Goal: Register for event/course

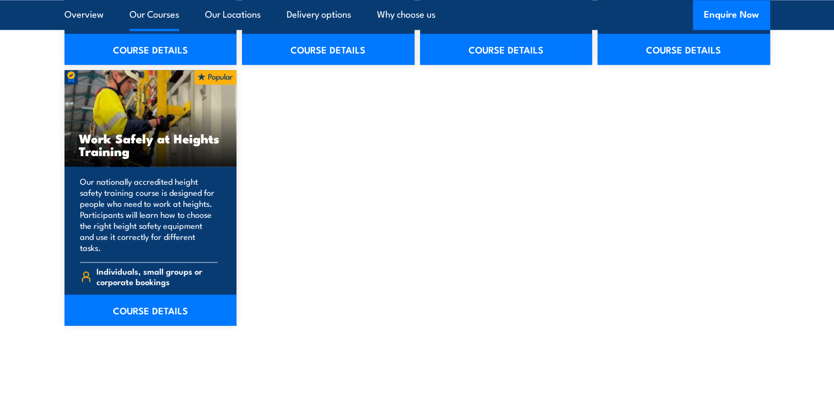
scroll to position [1433, 0]
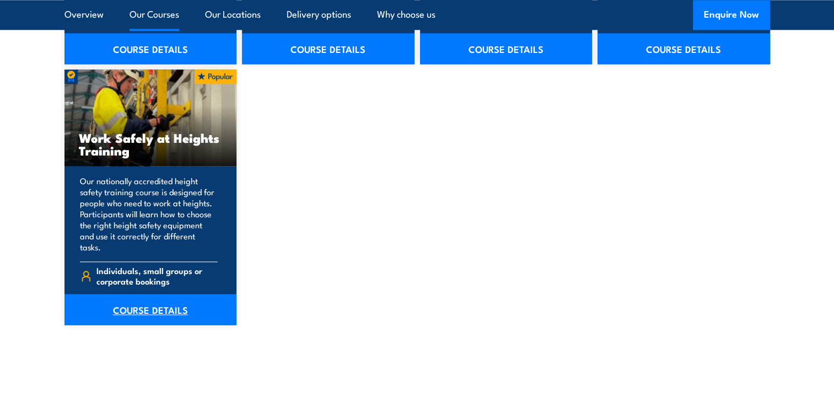
click at [148, 297] on link "COURSE DETAILS" at bounding box center [150, 309] width 173 height 31
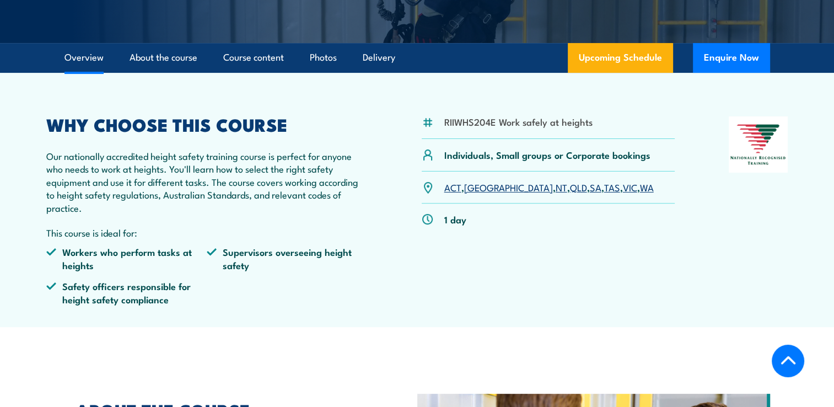
scroll to position [386, 0]
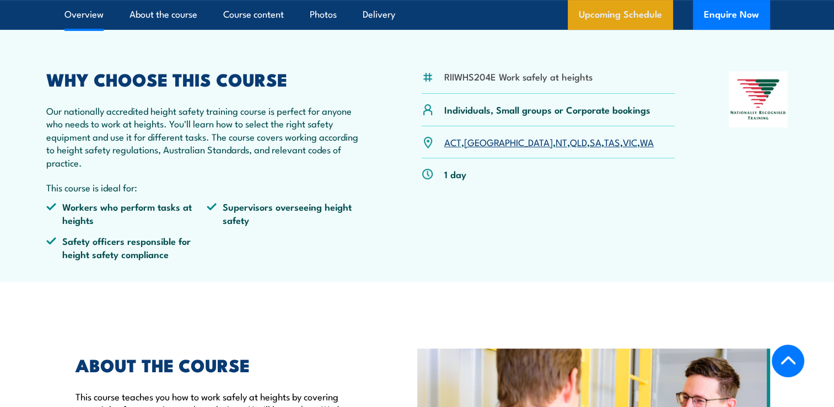
click at [617, 17] on link "Upcoming Schedule" at bounding box center [620, 15] width 105 height 30
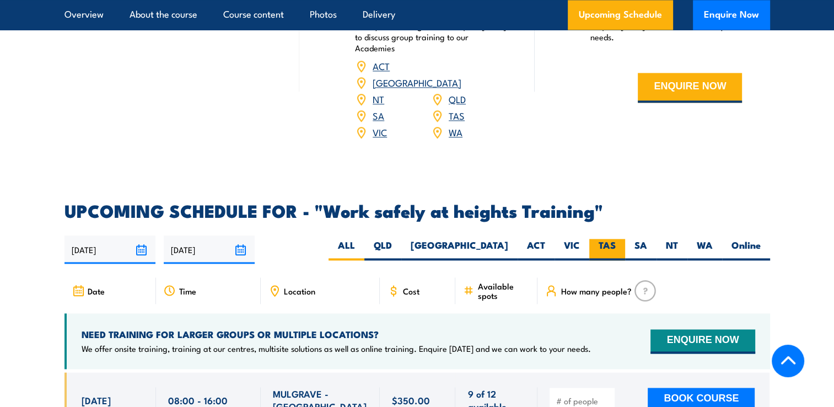
scroll to position [1821, 0]
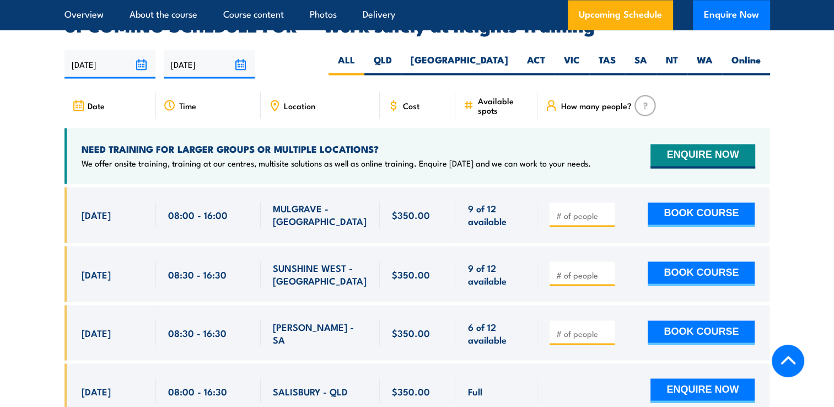
click at [138, 50] on input "20/08/2025" at bounding box center [109, 64] width 91 height 28
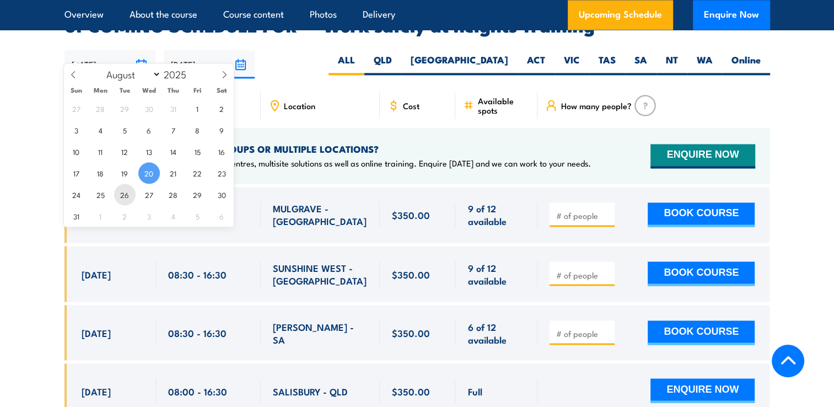
click at [125, 193] on span "26" at bounding box center [124, 194] width 21 height 21
type input "[DATE]"
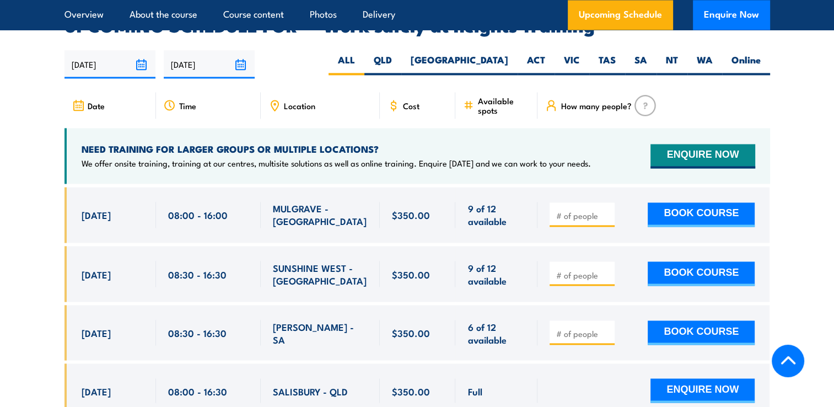
click at [311, 101] on span "Location" at bounding box center [299, 105] width 31 height 9
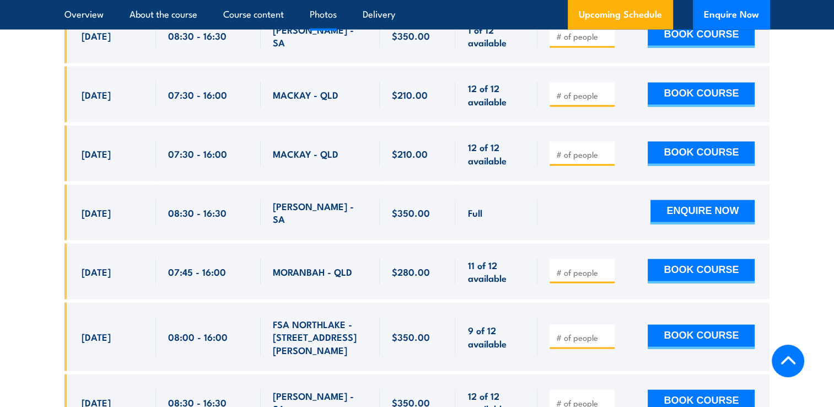
scroll to position [2084, 0]
